Goal: Information Seeking & Learning: Learn about a topic

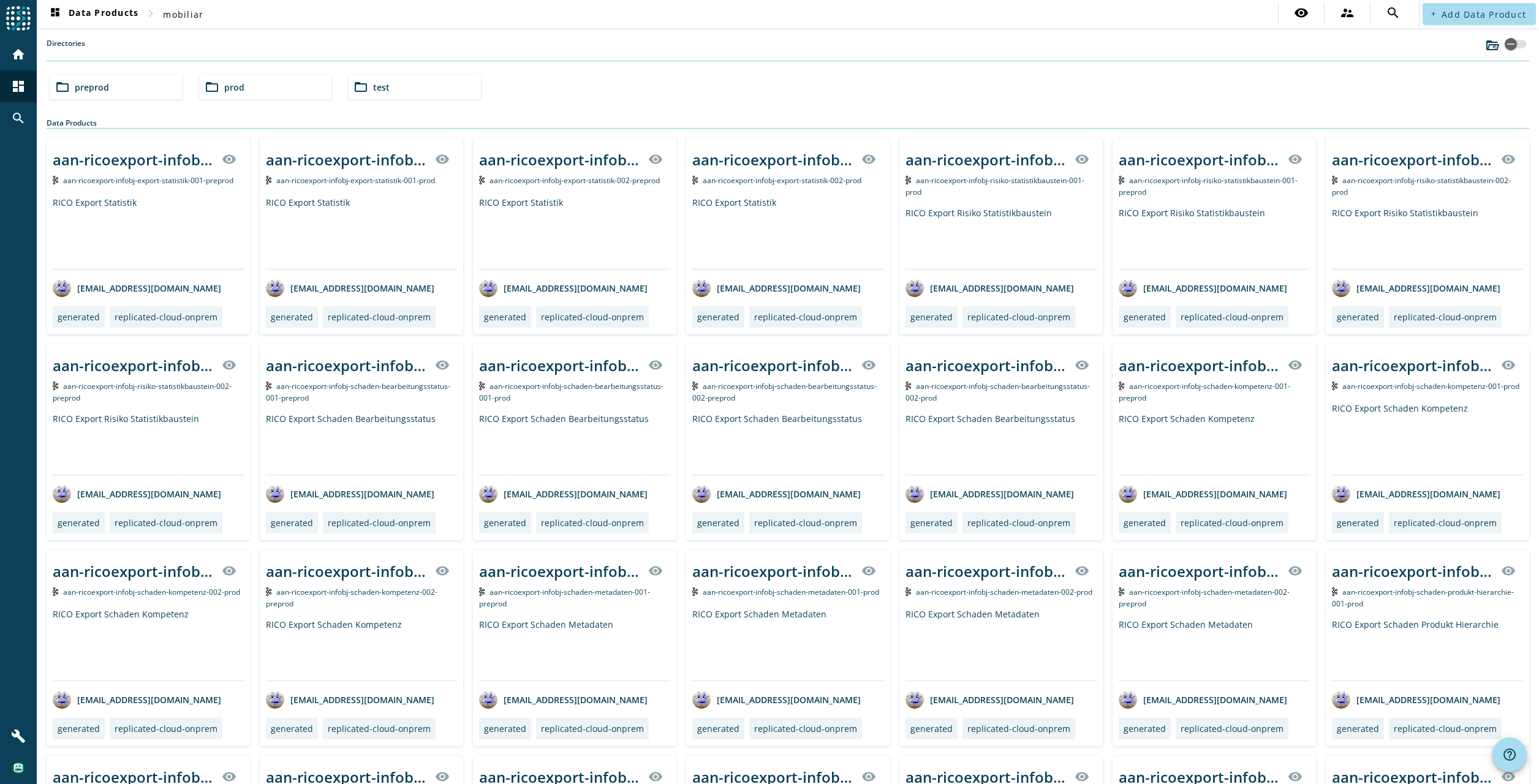
click at [406, 90] on div "folder_open test" at bounding box center [414, 87] width 132 height 25
click at [406, 88] on div "folder_open test" at bounding box center [414, 87] width 132 height 25
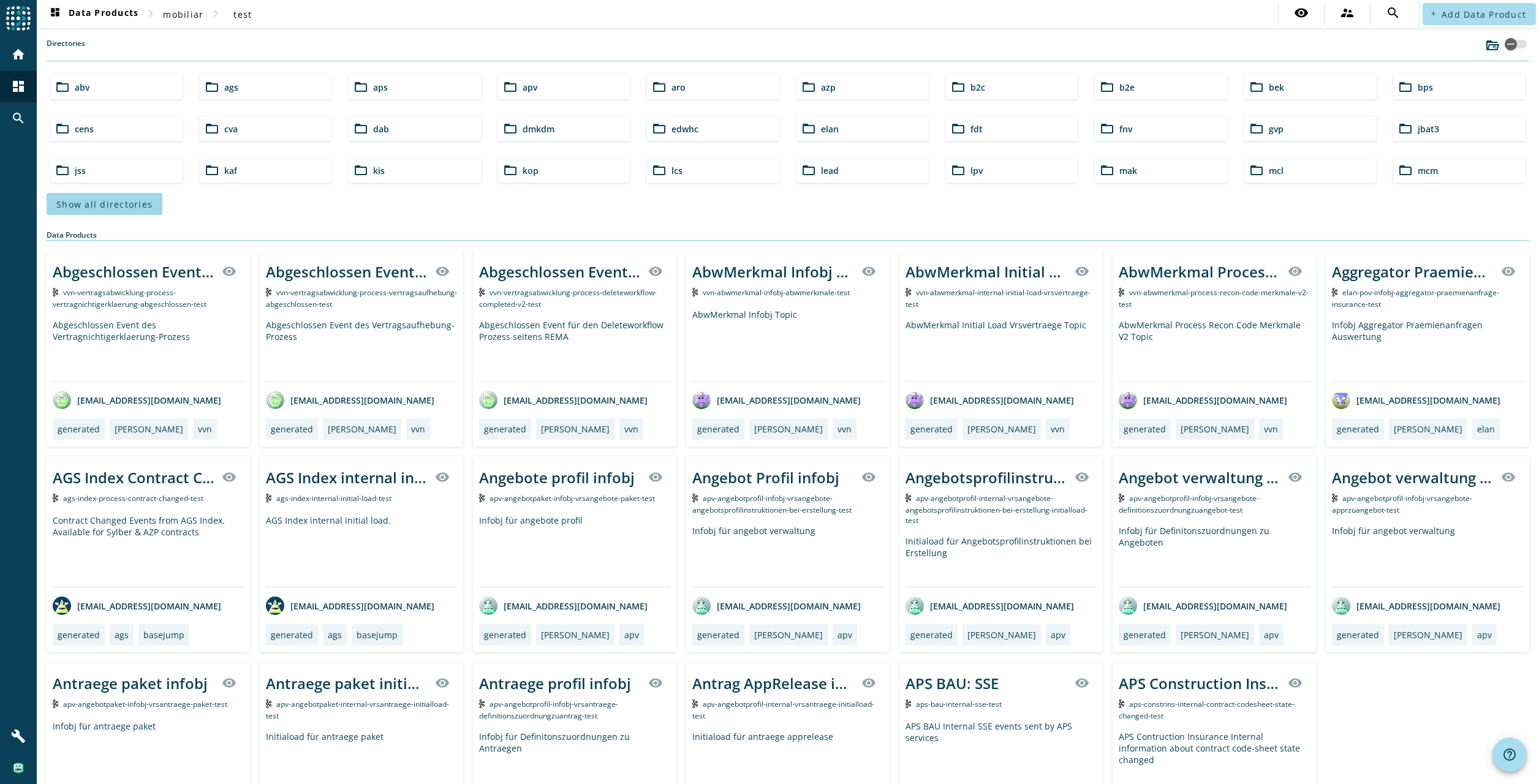
click at [96, 204] on span "Show all directories" at bounding box center [104, 205] width 97 height 12
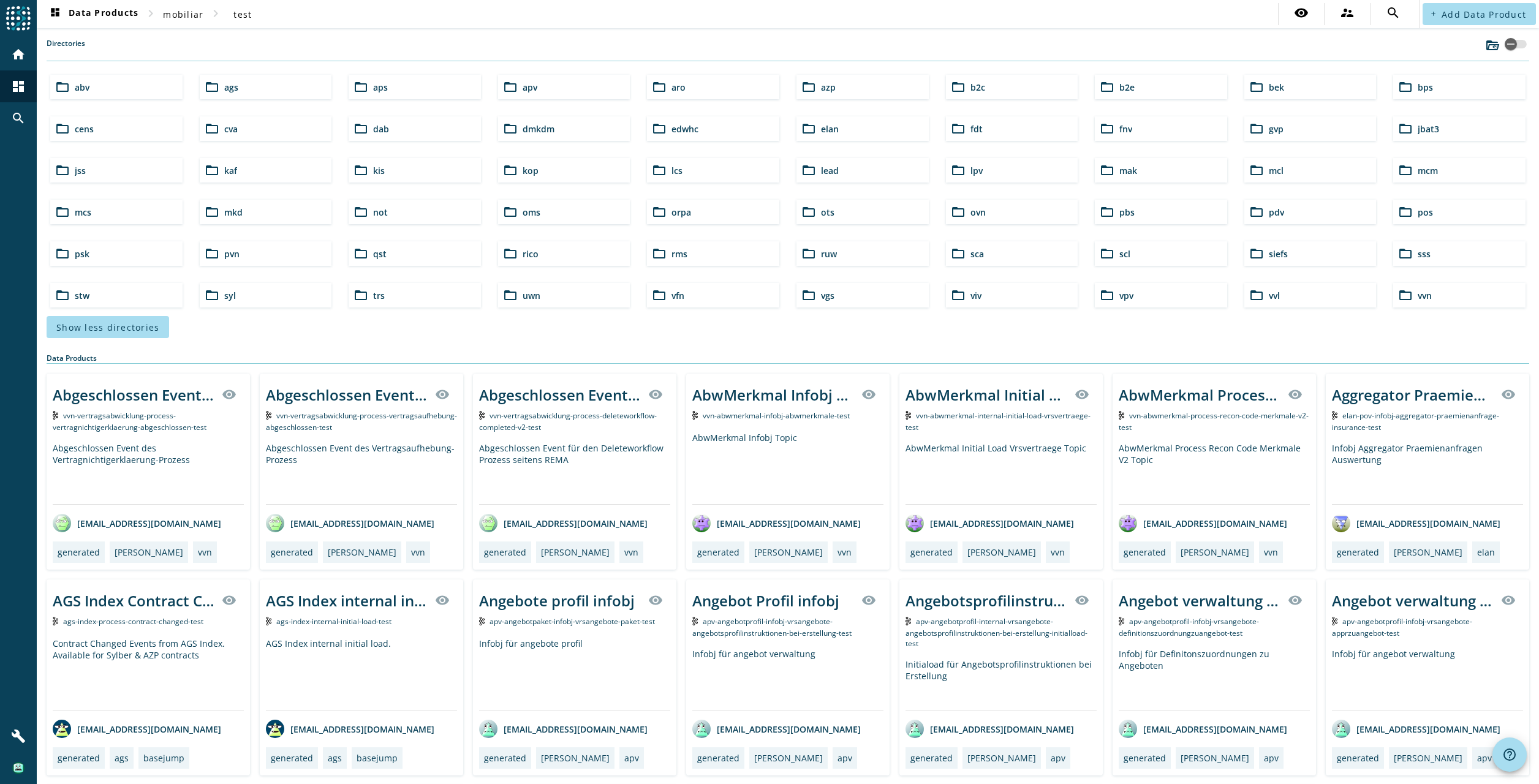
click at [1418, 297] on span "vvn" at bounding box center [1424, 295] width 14 height 12
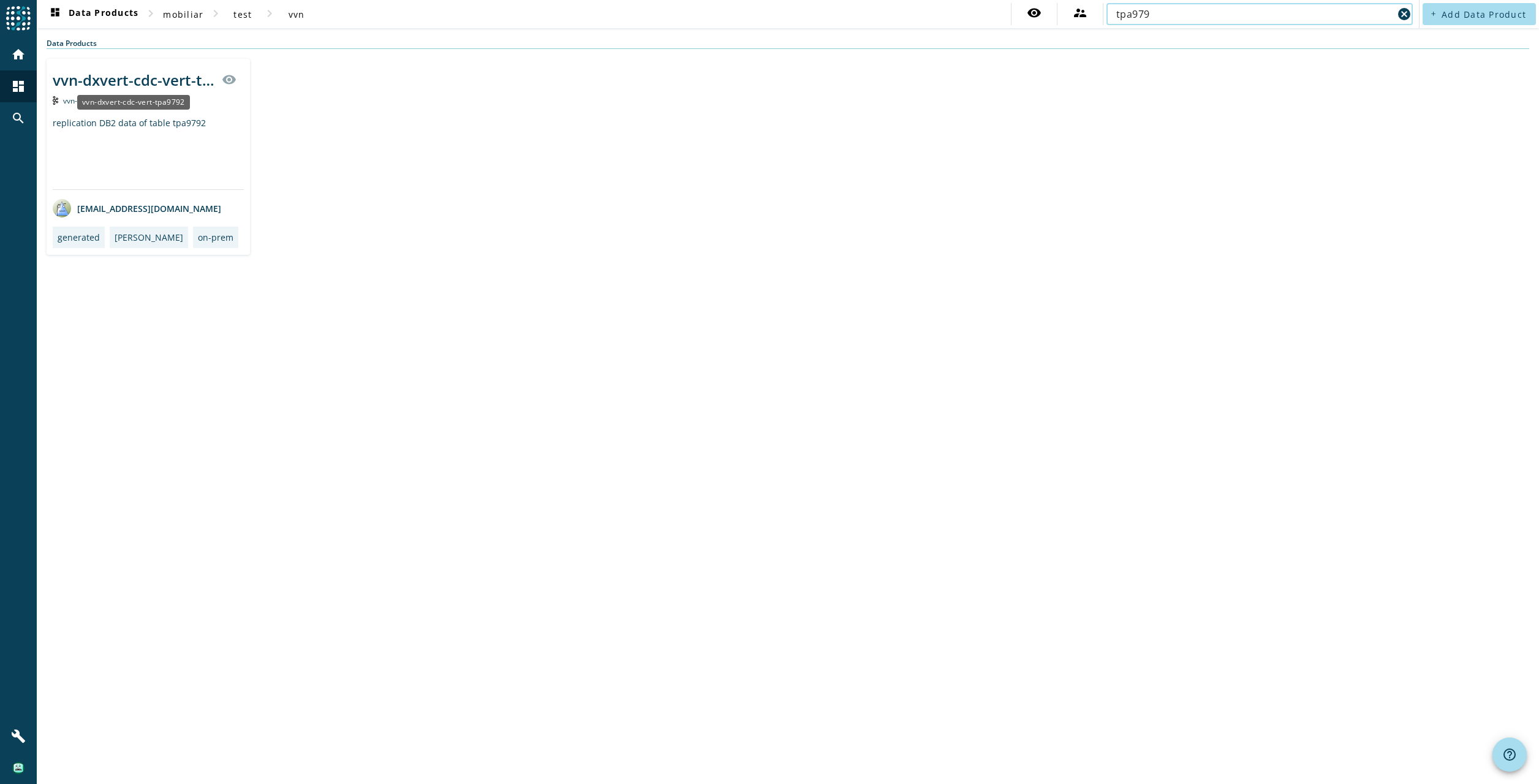
type input "tpa979"
click at [157, 85] on div "vvn-dxvert-cdc-vert-tpa9792" at bounding box center [134, 80] width 162 height 20
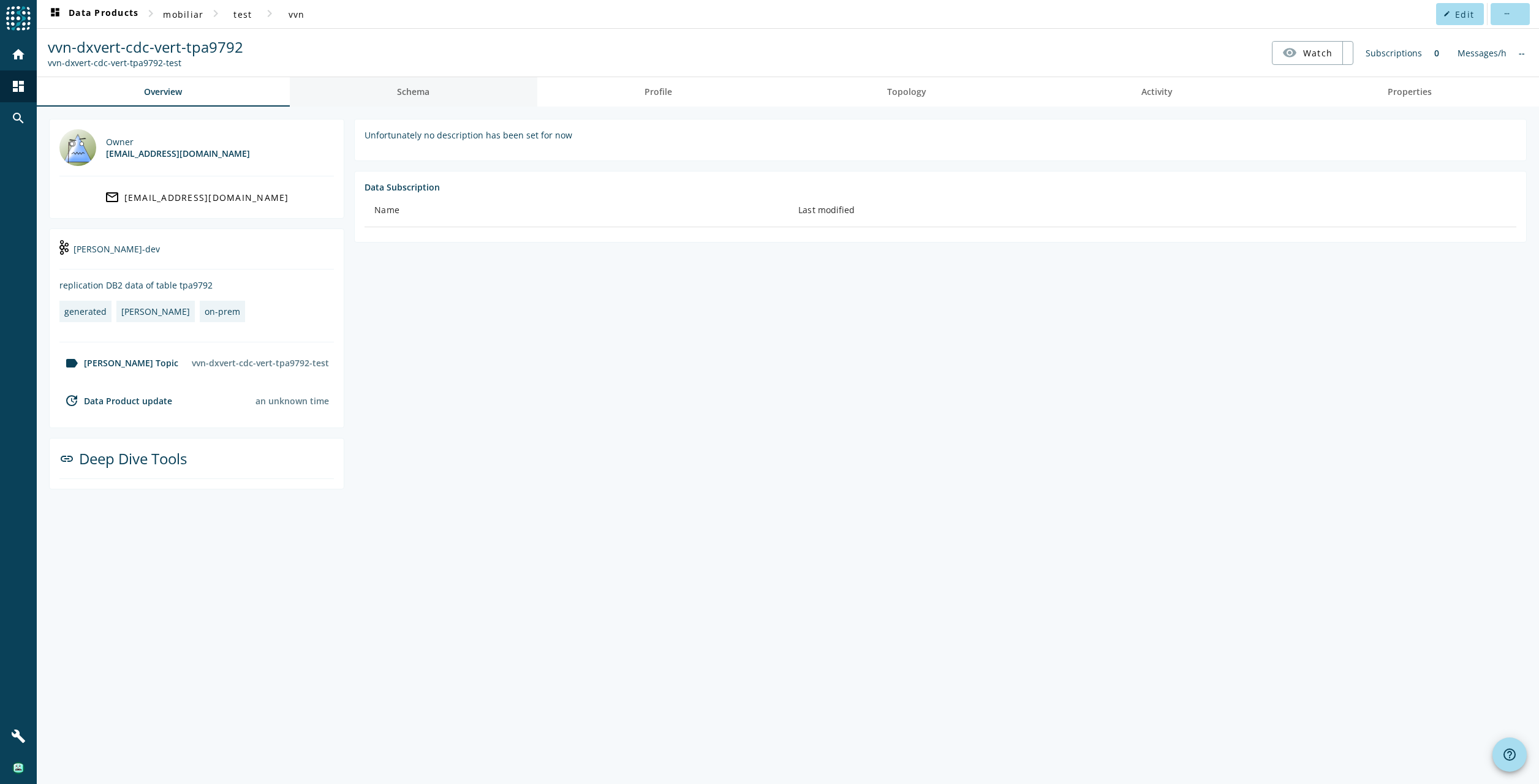
click at [401, 104] on span "Schema" at bounding box center [413, 91] width 33 height 30
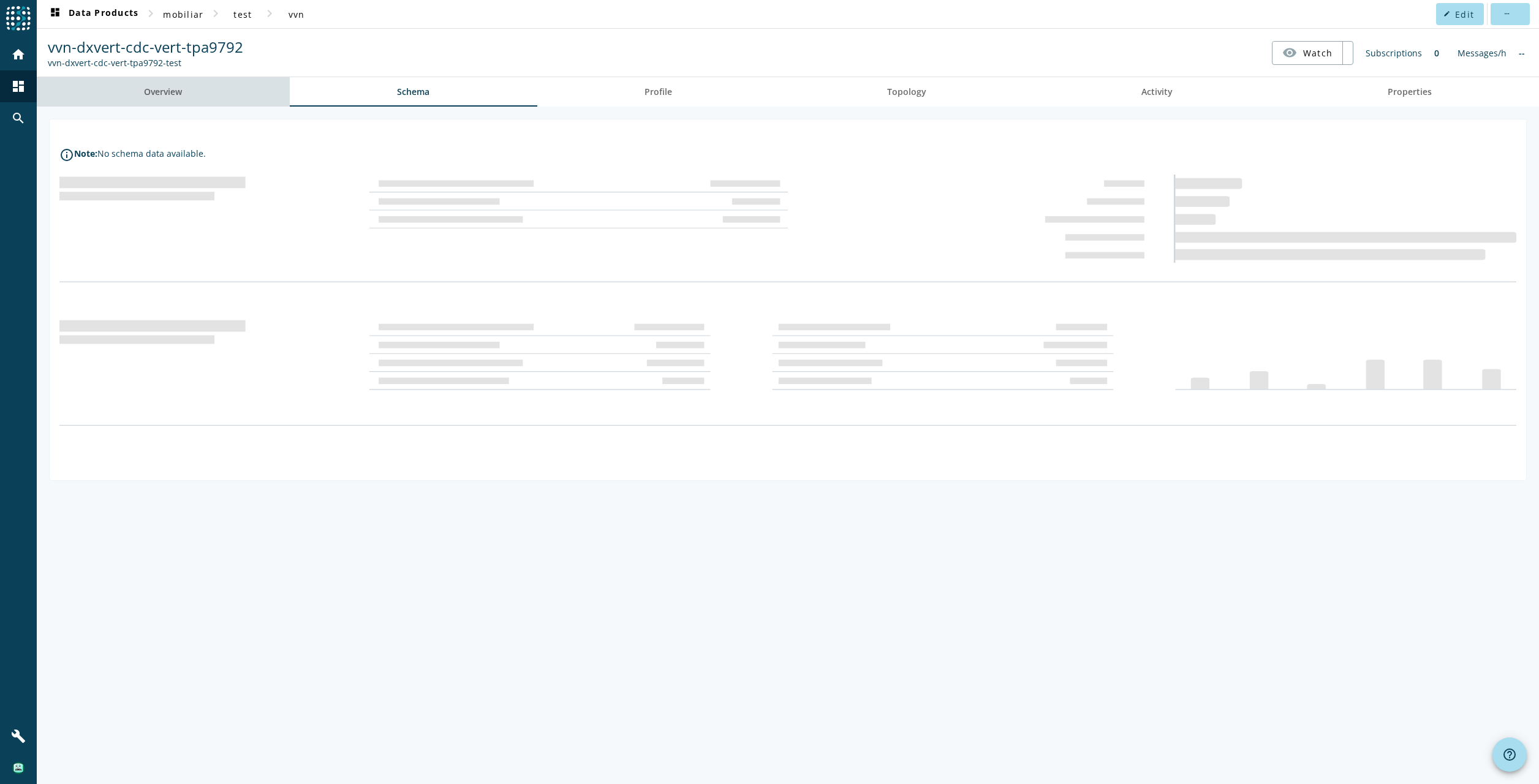
click at [179, 83] on span "Overview" at bounding box center [163, 91] width 38 height 30
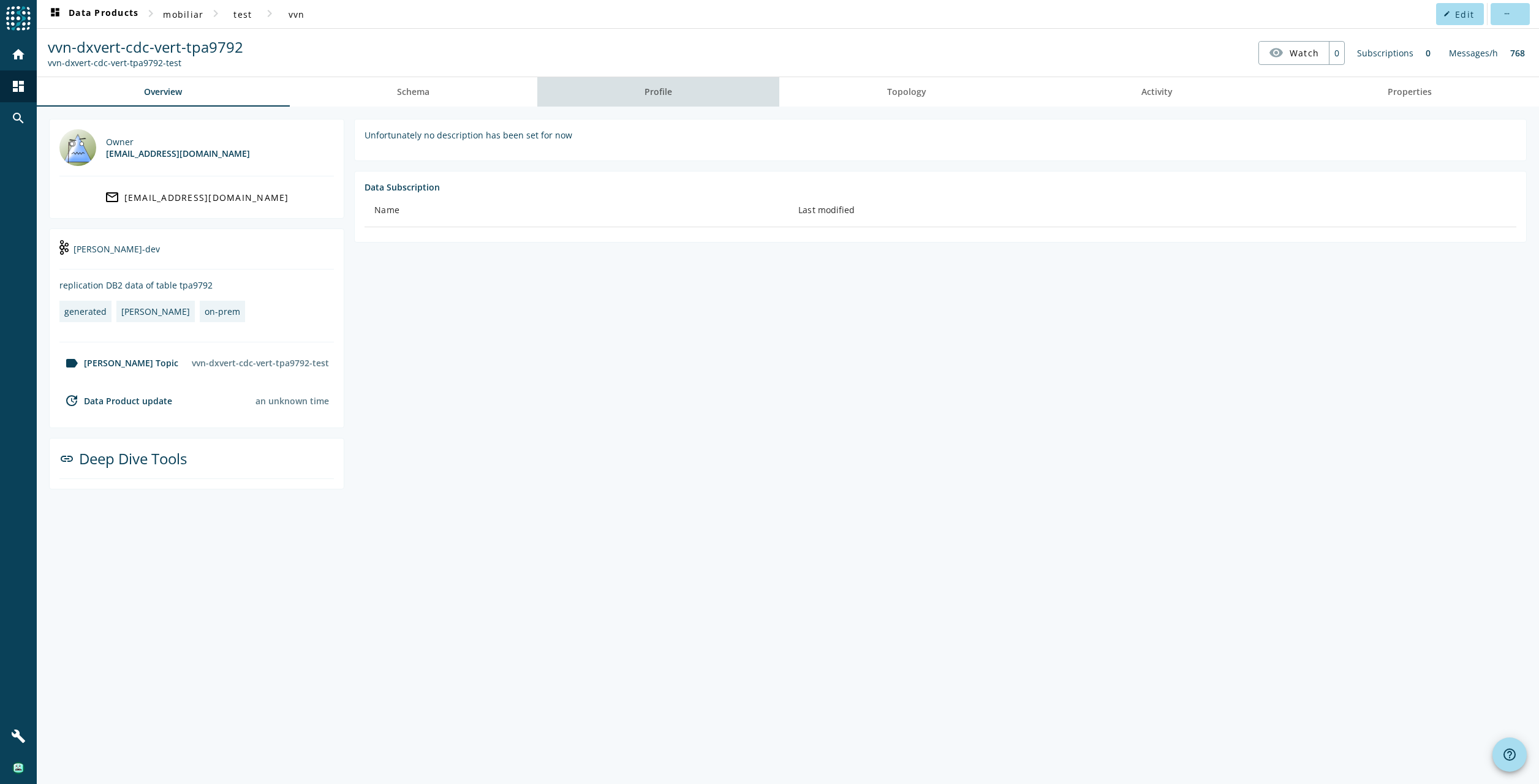
click at [668, 96] on span "Profile" at bounding box center [658, 92] width 28 height 9
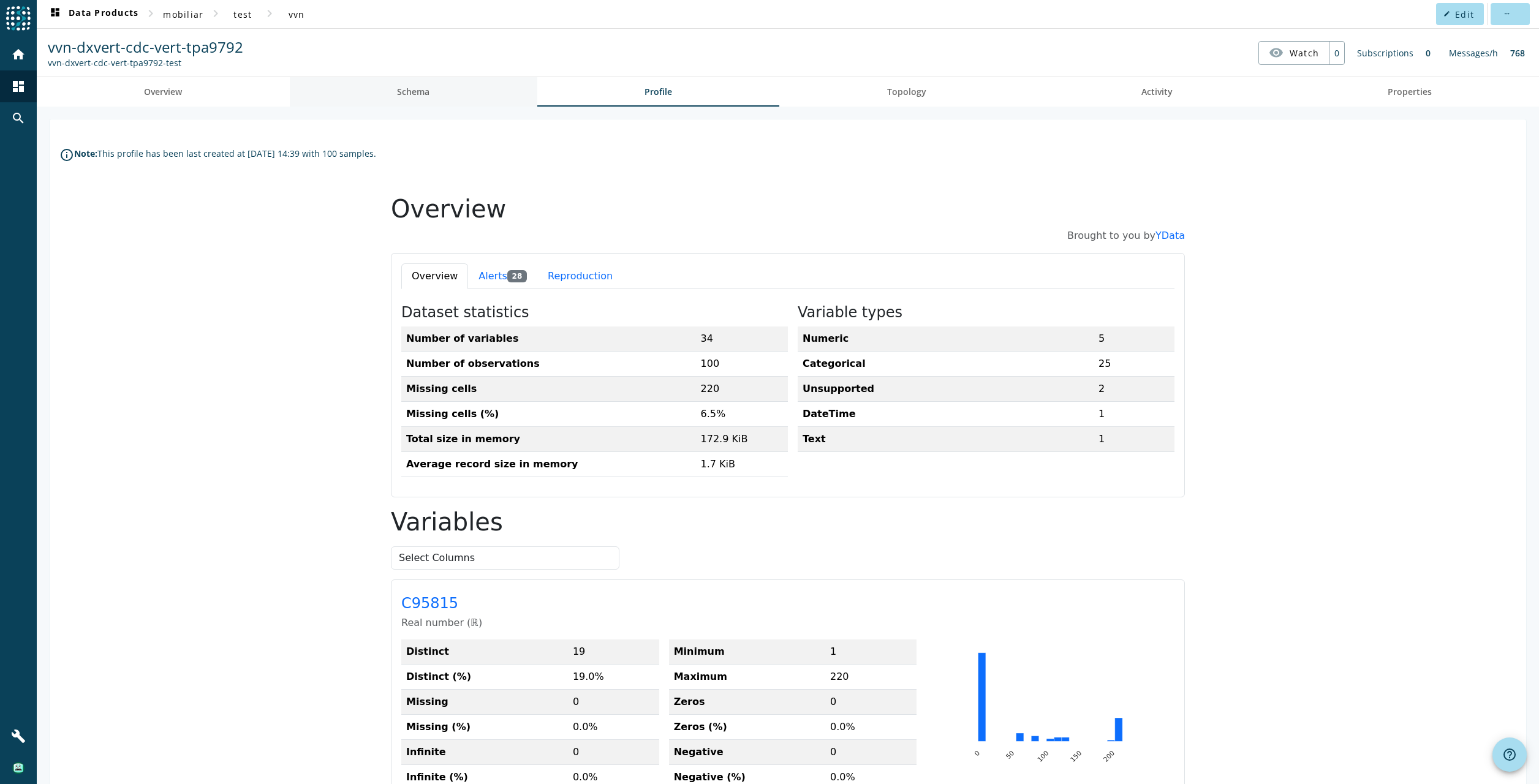
click at [420, 91] on span "Schema" at bounding box center [413, 92] width 33 height 9
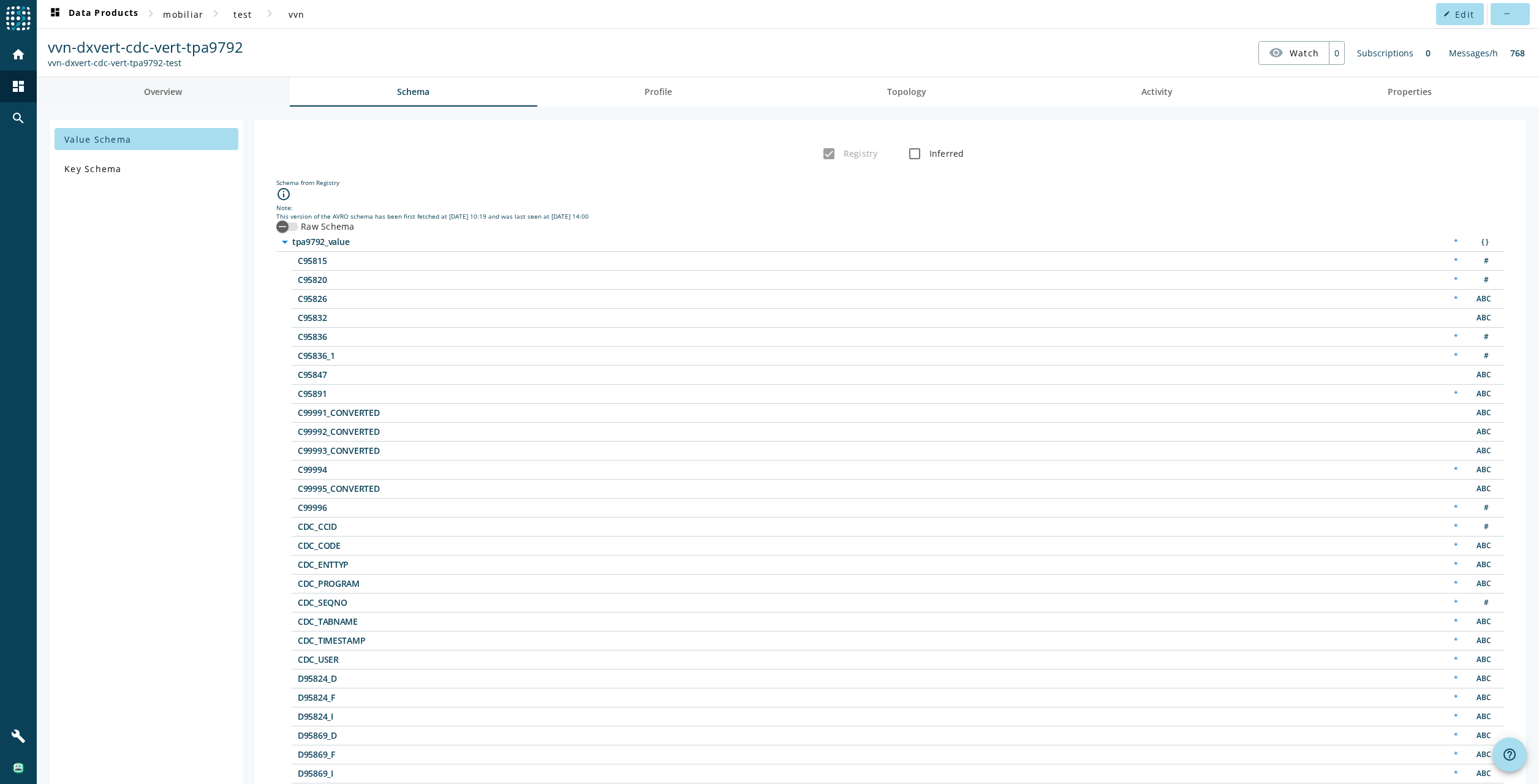
click at [218, 94] on link "Overview" at bounding box center [163, 91] width 253 height 30
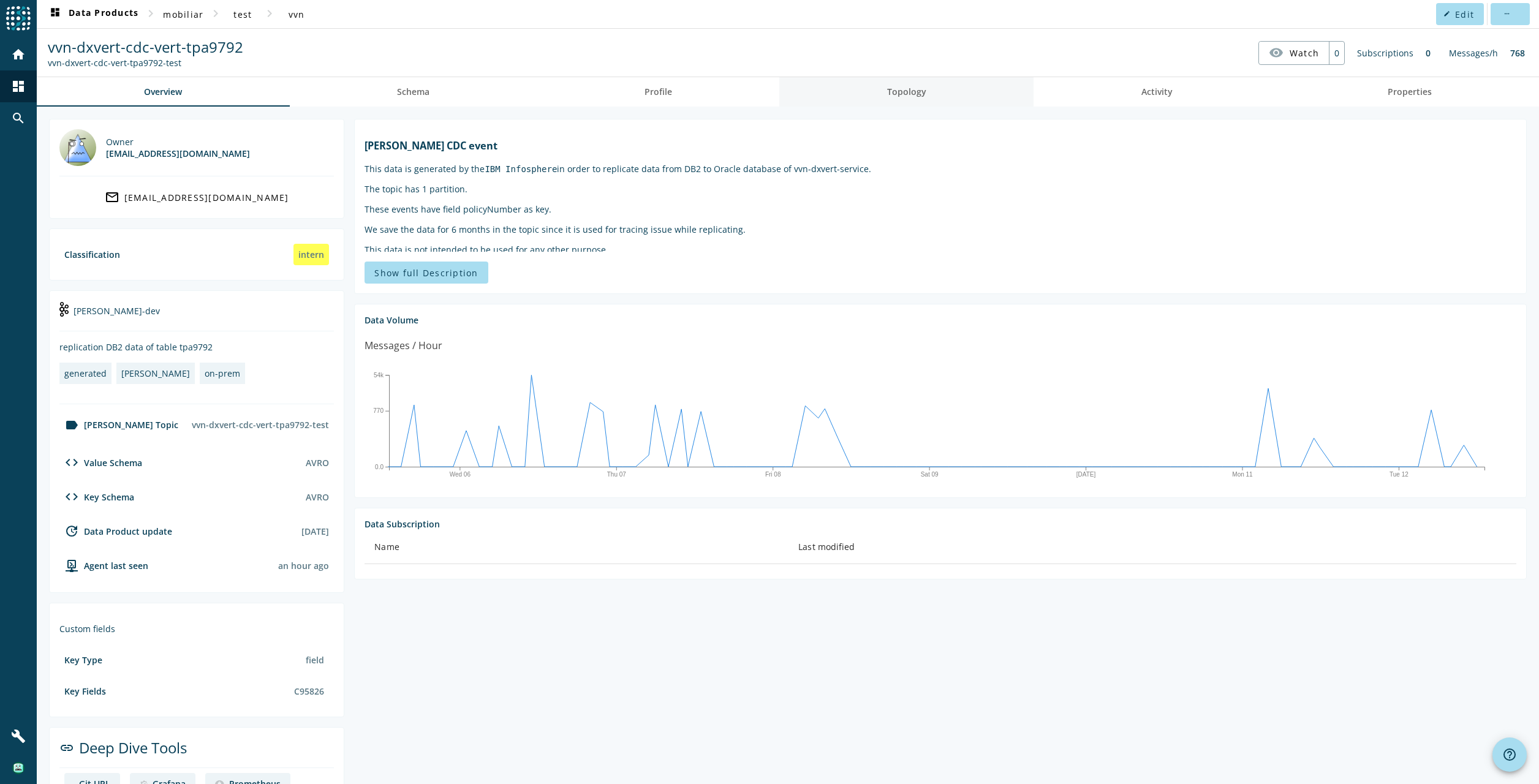
click at [940, 102] on link "Topology" at bounding box center [906, 91] width 254 height 30
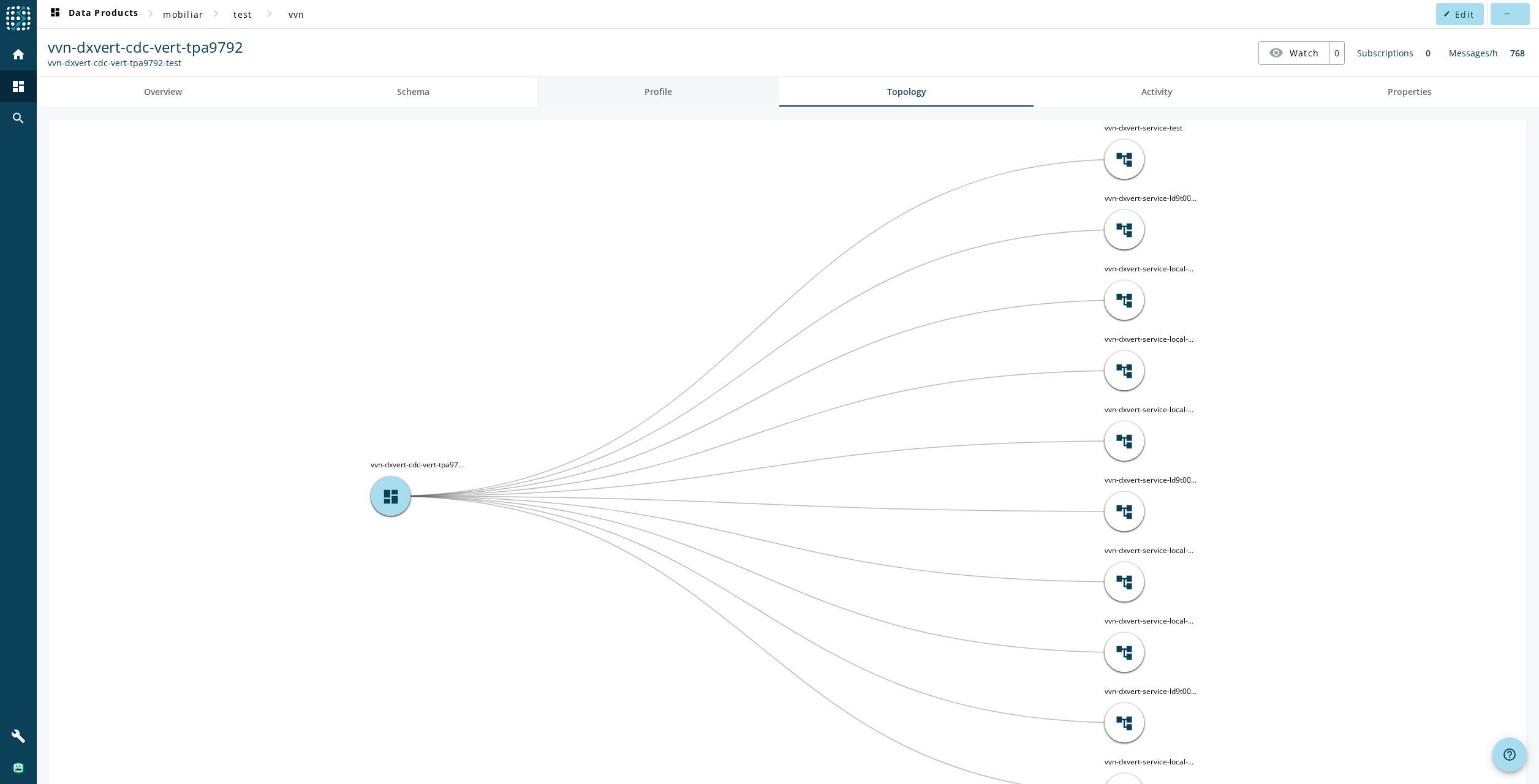
click at [659, 94] on span "Profile" at bounding box center [658, 92] width 28 height 9
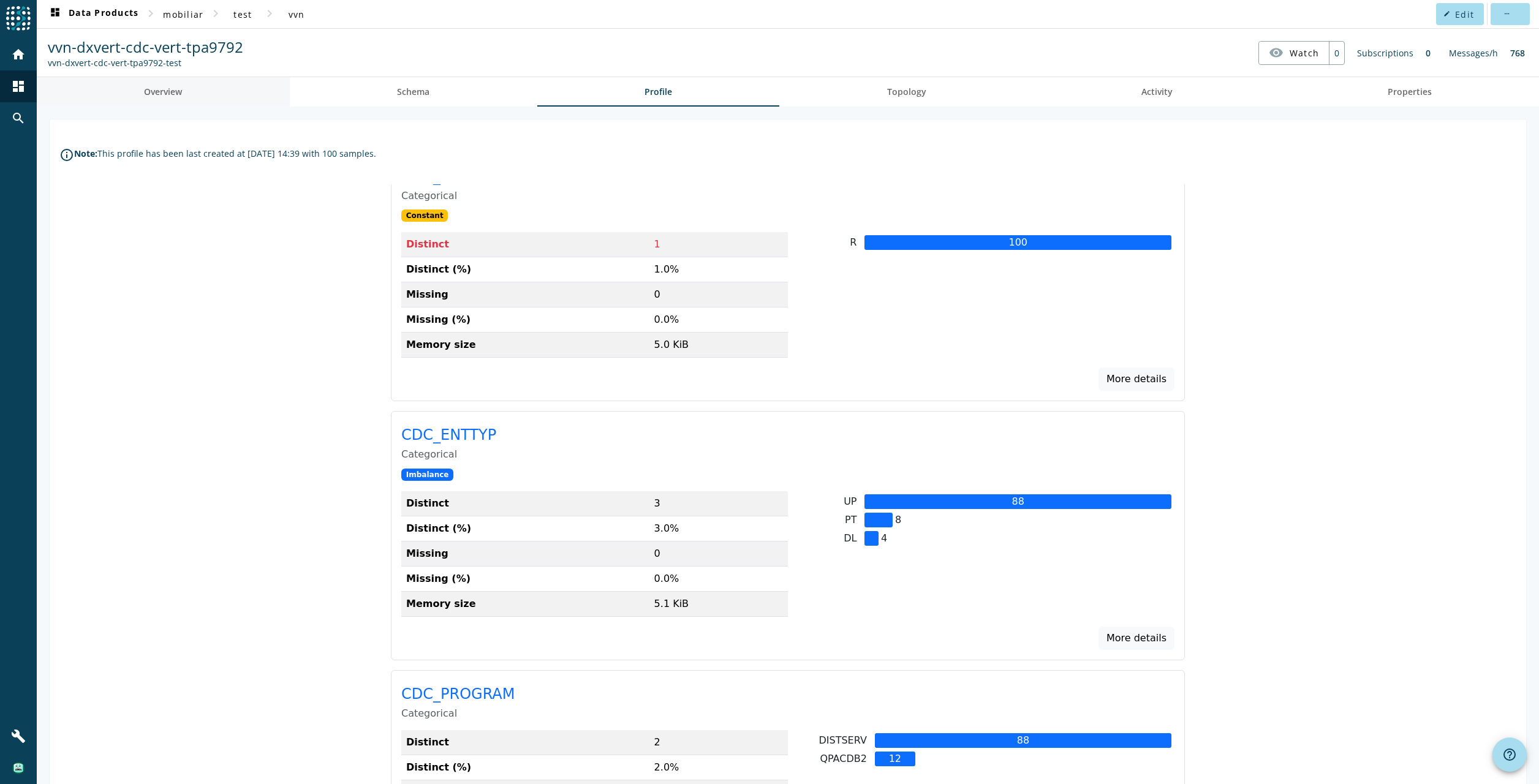
click at [162, 91] on span "Overview" at bounding box center [163, 92] width 38 height 9
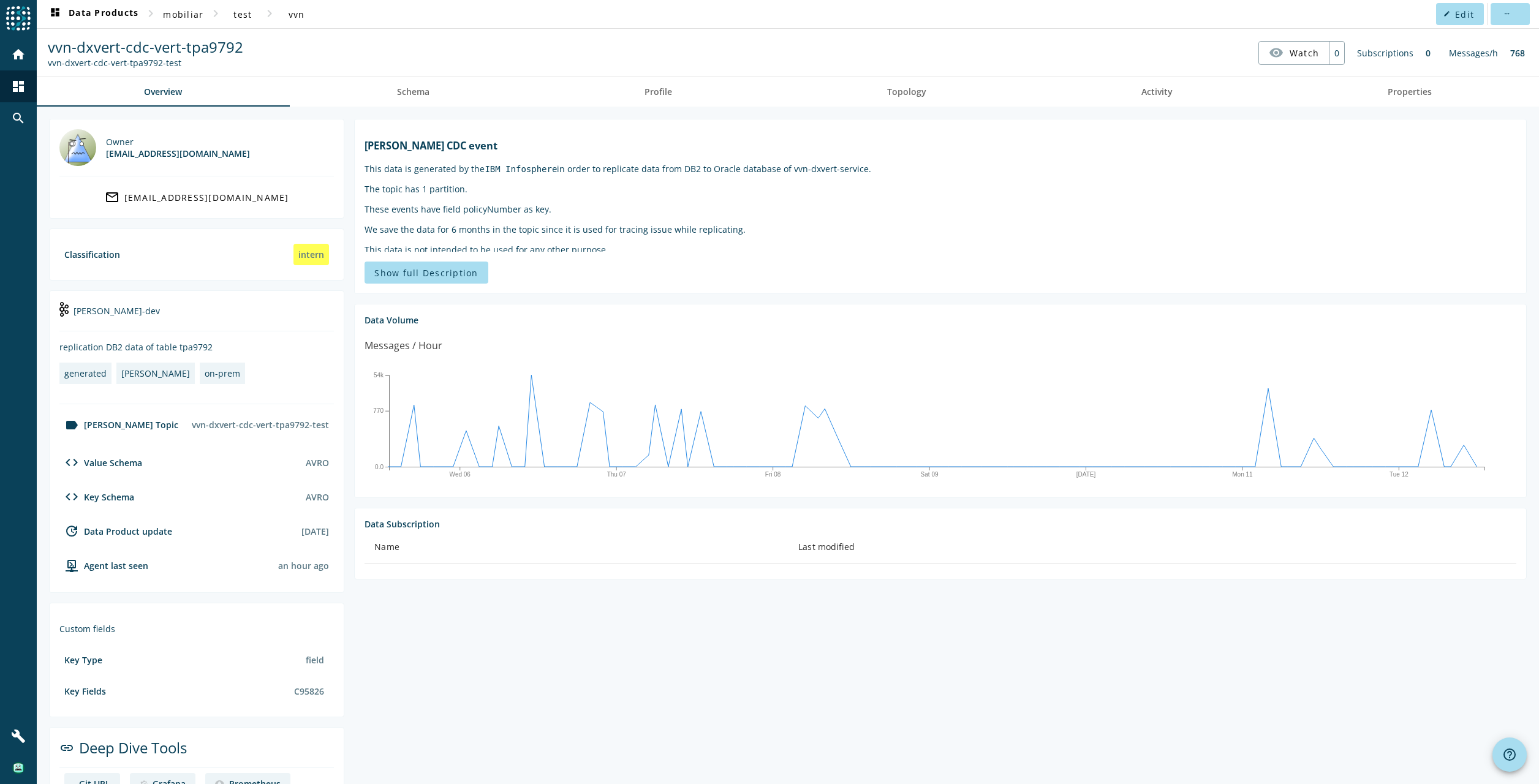
scroll to position [38, 0]
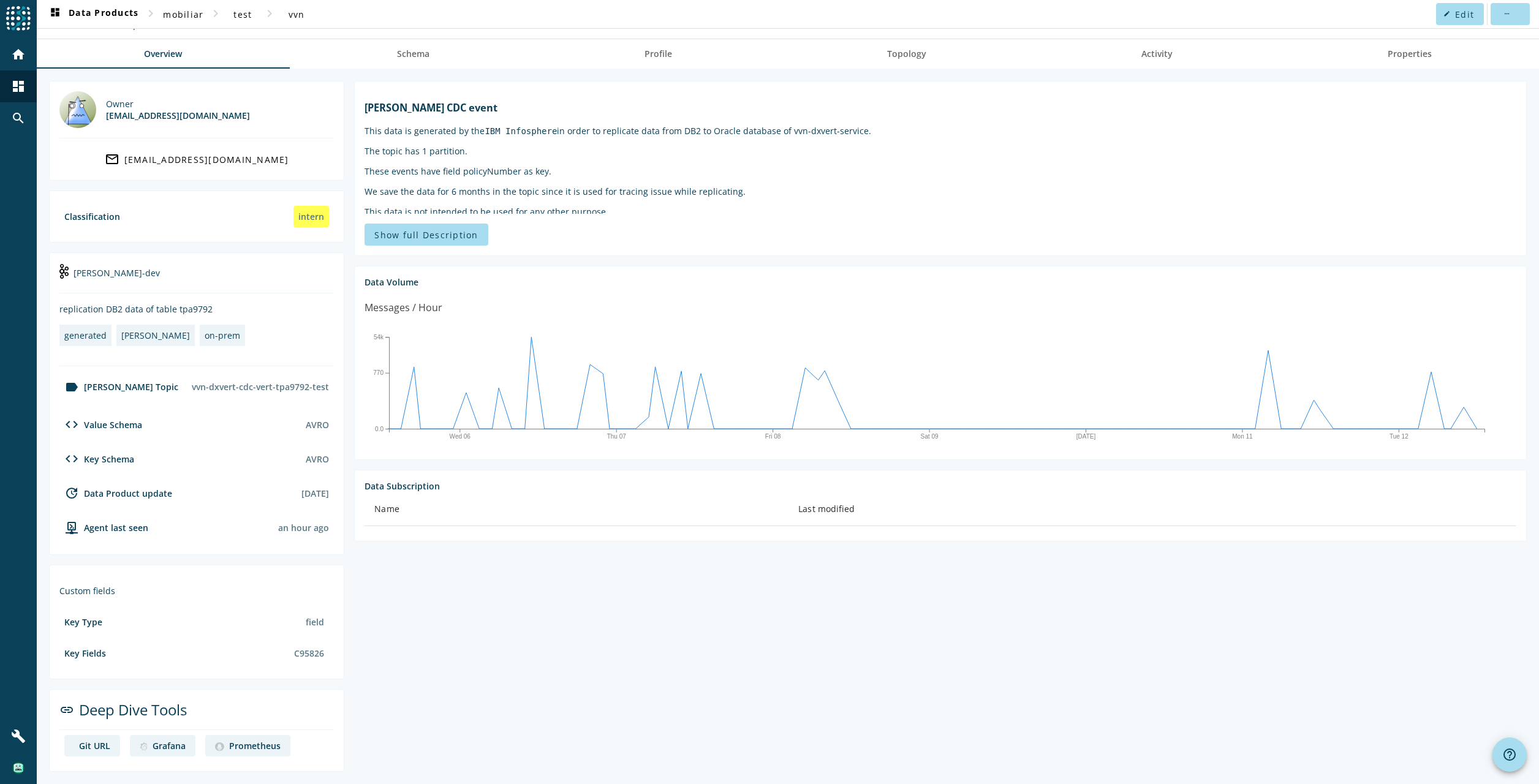
click at [822, 511] on th "Last modified" at bounding box center [1152, 508] width 728 height 34
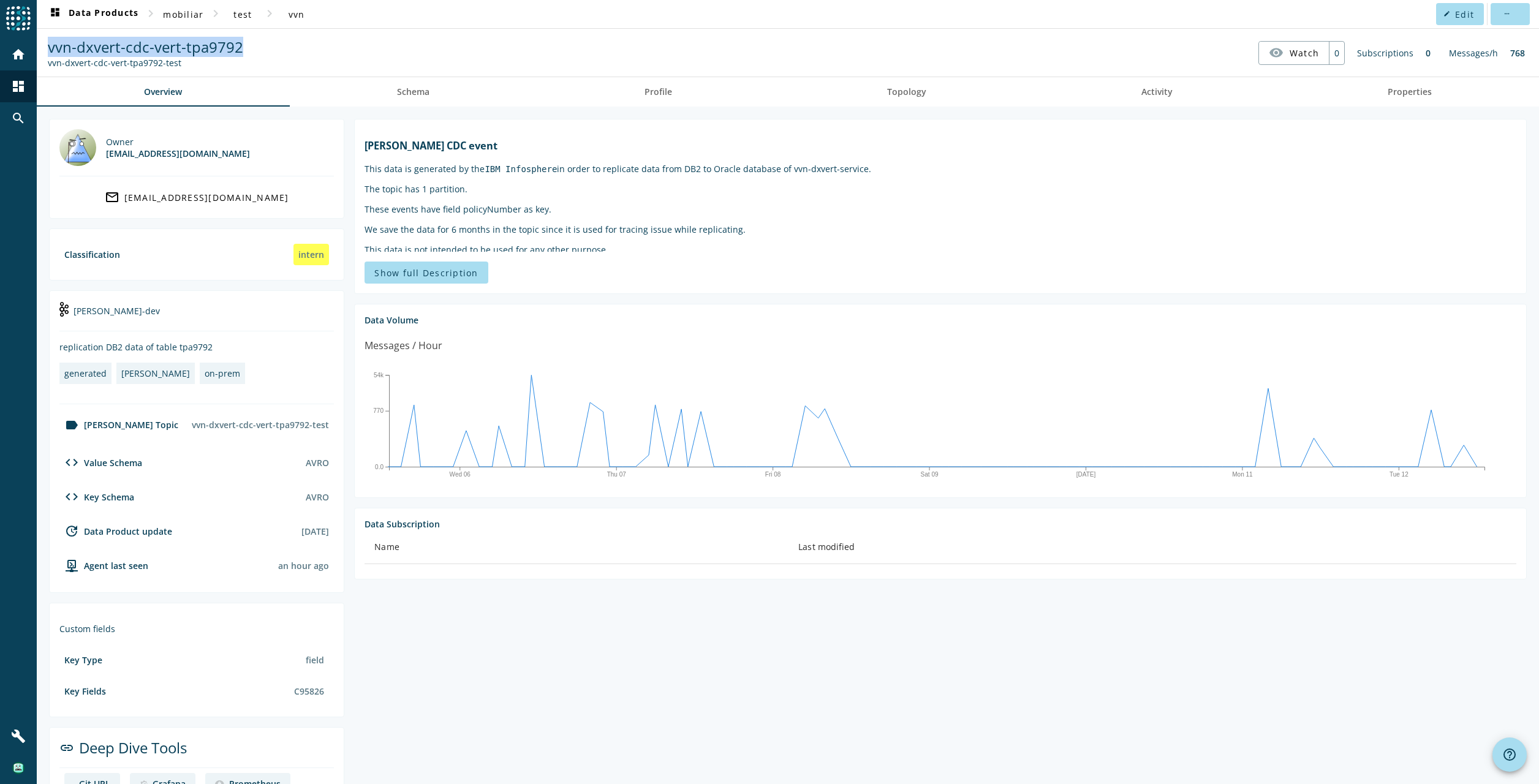
copy span "vvn-dxvert-cdc-vert-tpa9792"
drag, startPoint x: 49, startPoint y: 49, endPoint x: 237, endPoint y: 50, distance: 188.0
click at [237, 50] on span "vvn-dxvert-cdc-vert-tpa9792" at bounding box center [145, 47] width 195 height 20
